Goal: Check status: Check status

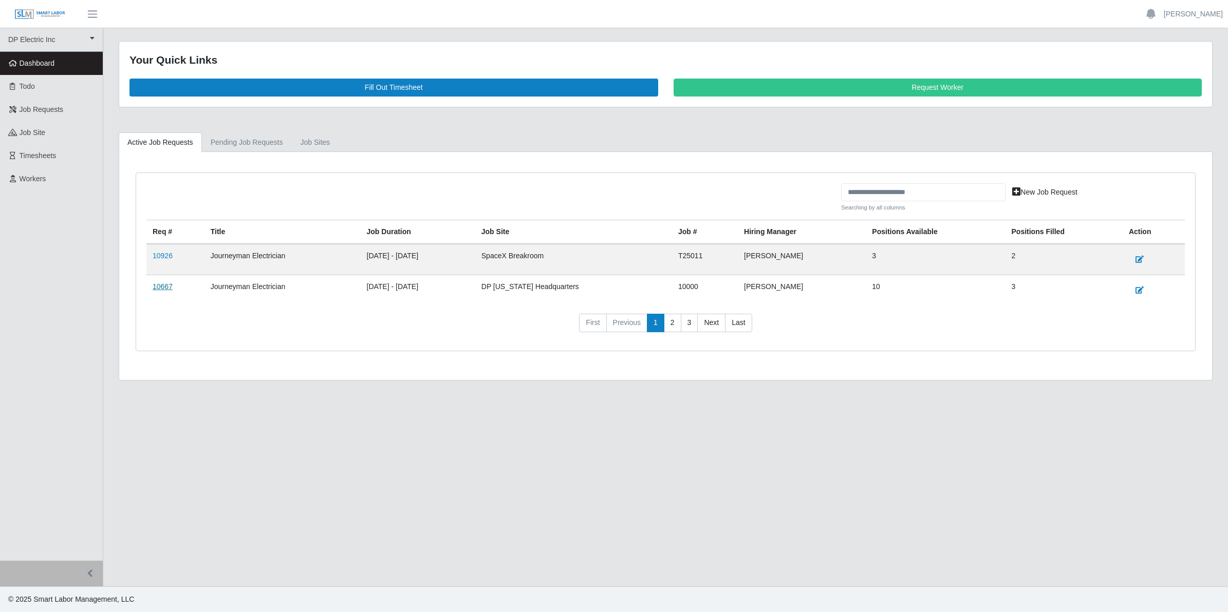
click at [162, 289] on link "10667" at bounding box center [163, 287] width 20 height 8
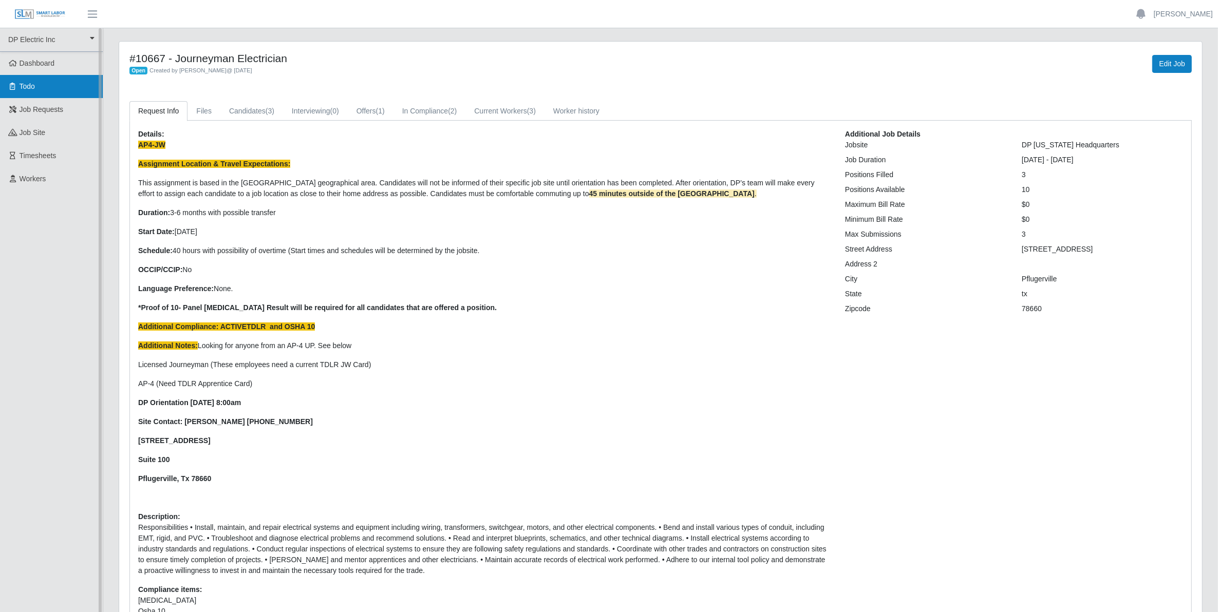
drag, startPoint x: 44, startPoint y: 63, endPoint x: 89, endPoint y: 80, distance: 48.0
click at [44, 63] on span "Dashboard" at bounding box center [37, 63] width 35 height 8
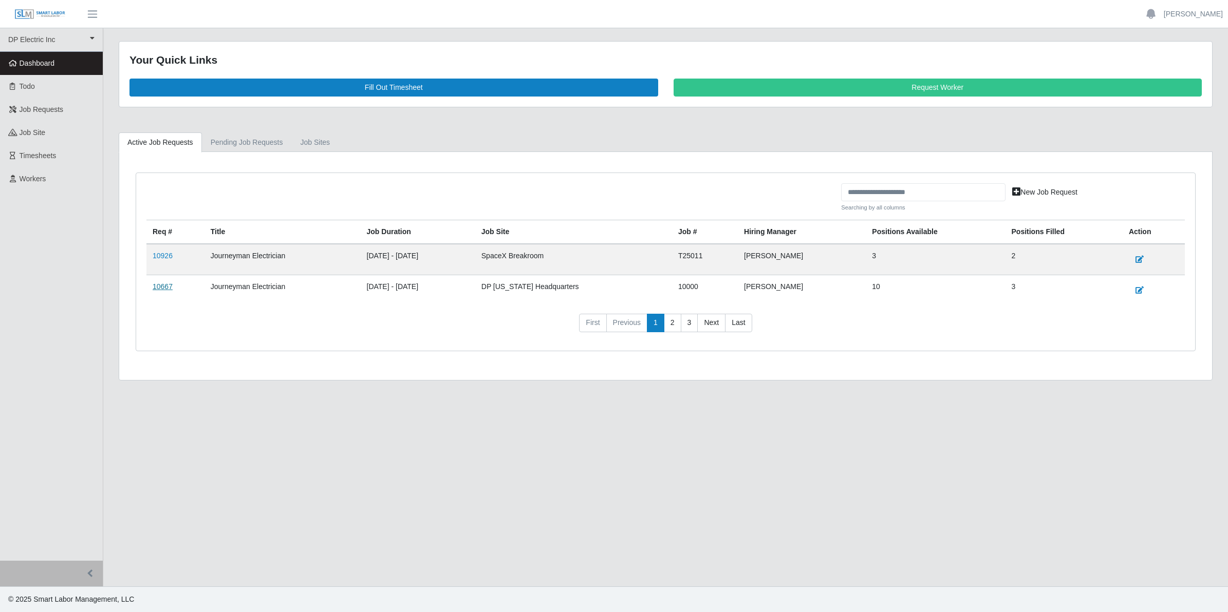
click at [168, 288] on link "10667" at bounding box center [163, 287] width 20 height 8
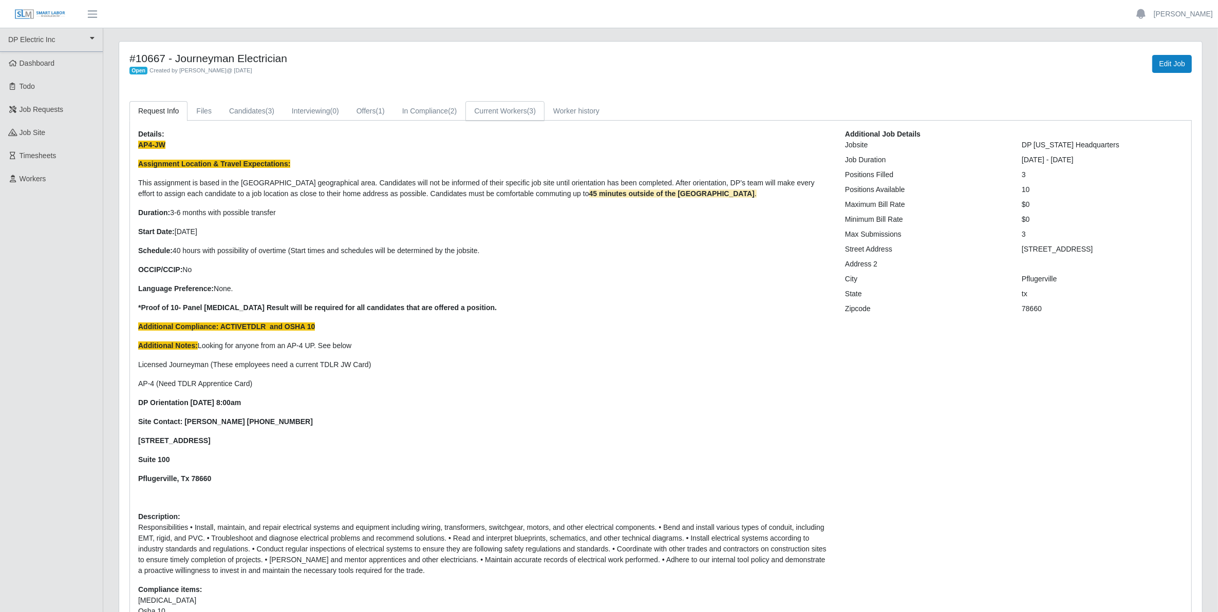
click at [516, 114] on link "Current Workers (3)" at bounding box center [504, 111] width 79 height 20
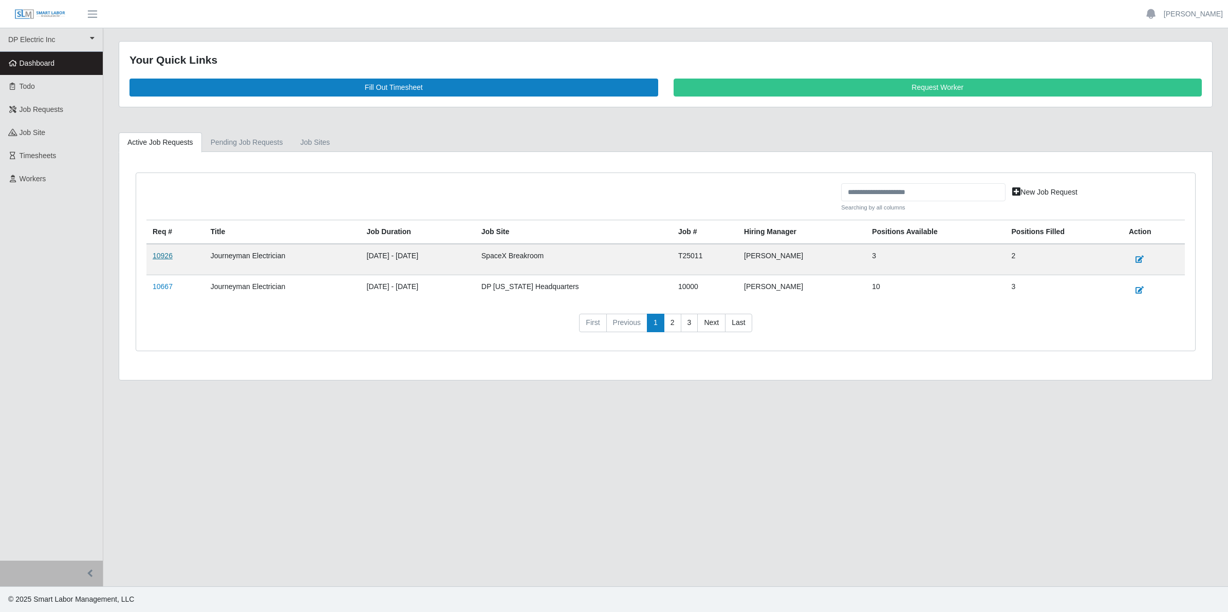
click at [165, 259] on link "10926" at bounding box center [163, 256] width 20 height 8
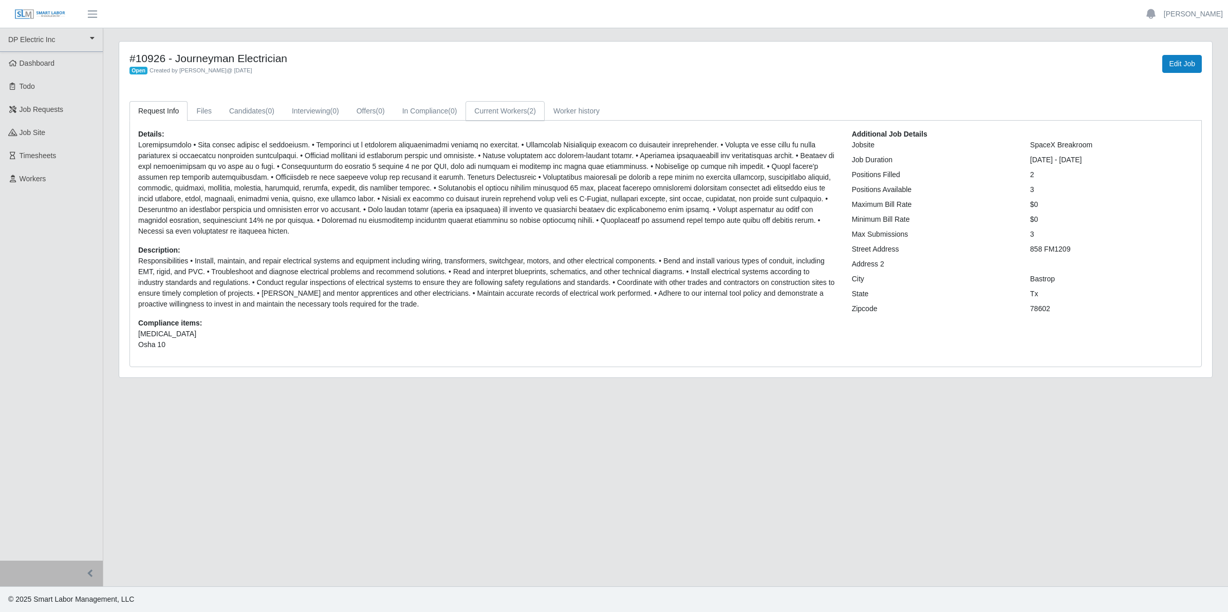
click at [513, 111] on link "Current Workers (2)" at bounding box center [504, 111] width 79 height 20
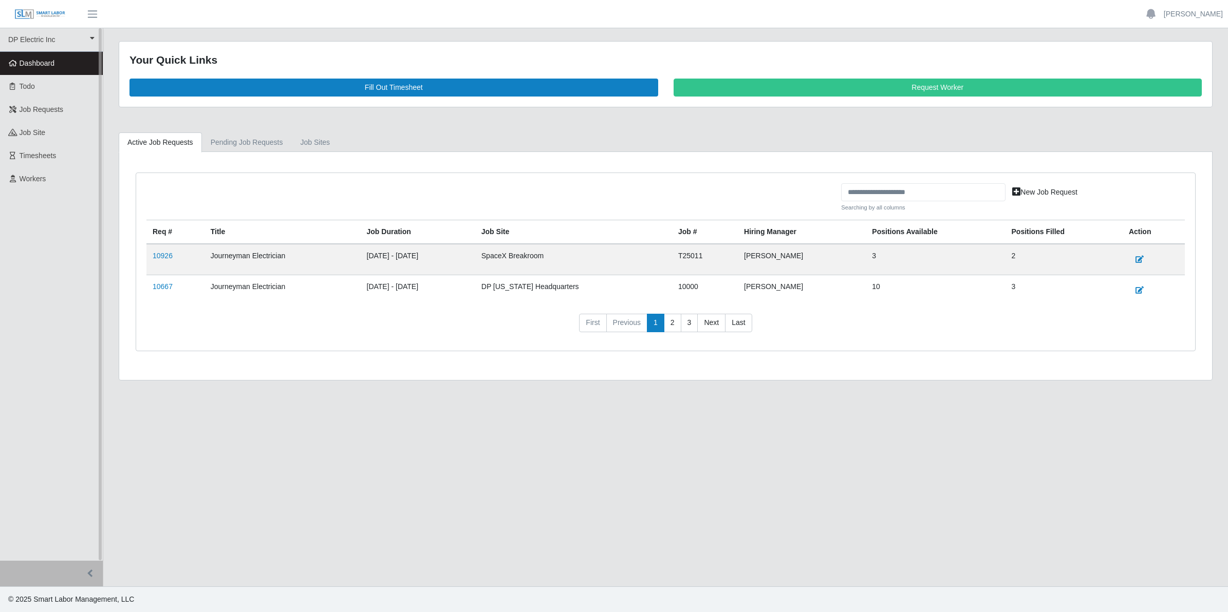
click at [32, 67] on span "Dashboard" at bounding box center [37, 63] width 35 height 8
